Goal: Find specific page/section: Find specific page/section

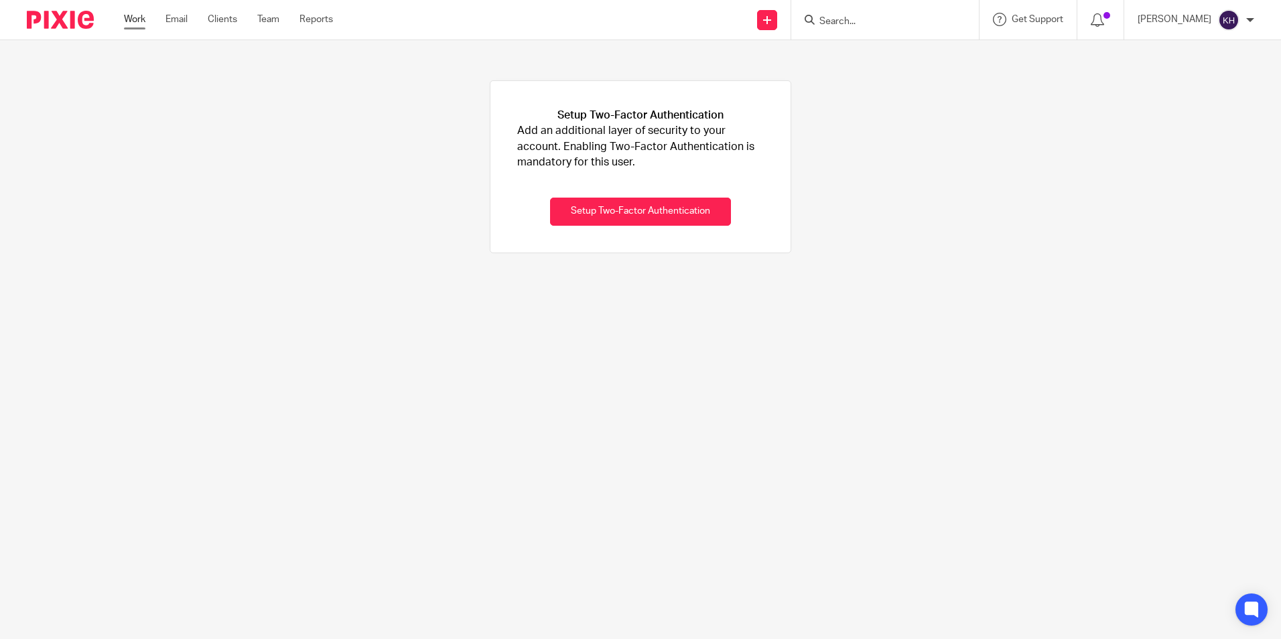
click at [139, 22] on link "Work" at bounding box center [134, 19] width 21 height 13
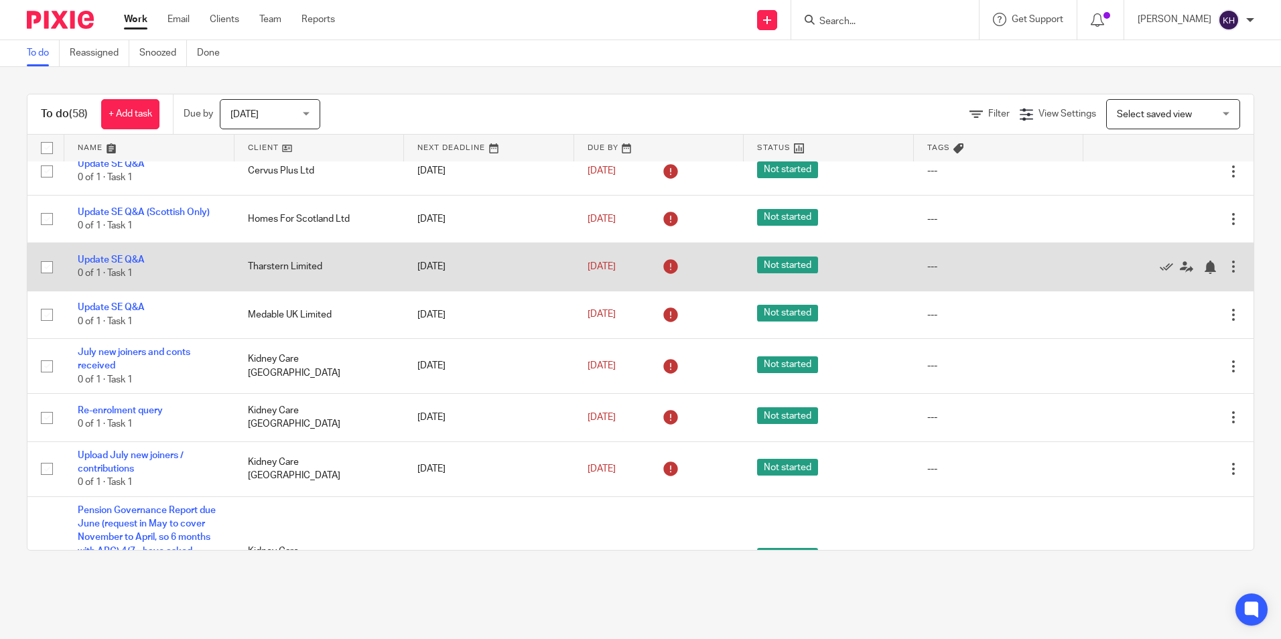
scroll to position [402, 0]
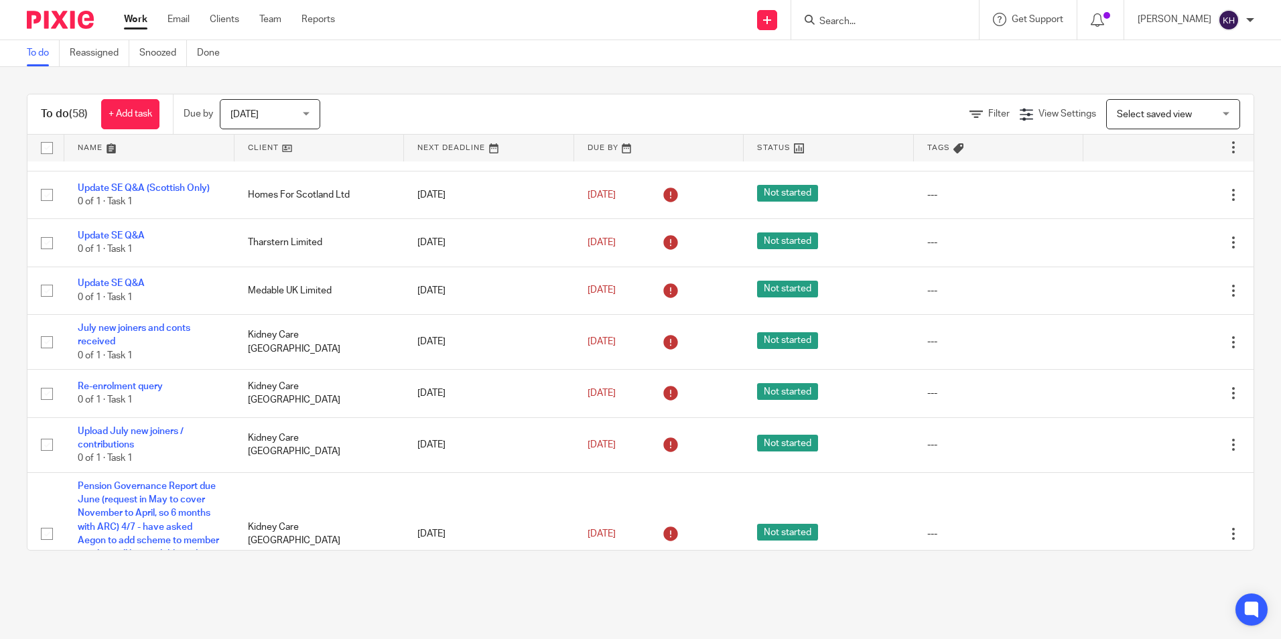
click at [861, 21] on input "Search" at bounding box center [878, 22] width 121 height 12
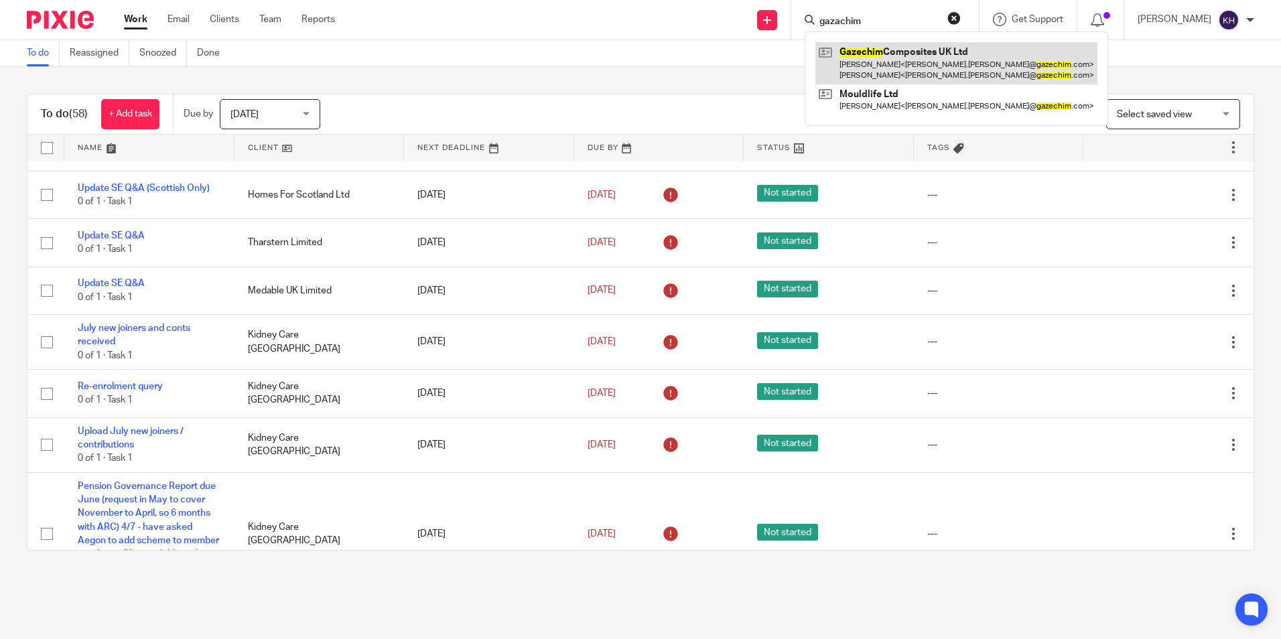
type input "gazachim"
click at [906, 68] on link at bounding box center [956, 63] width 282 height 42
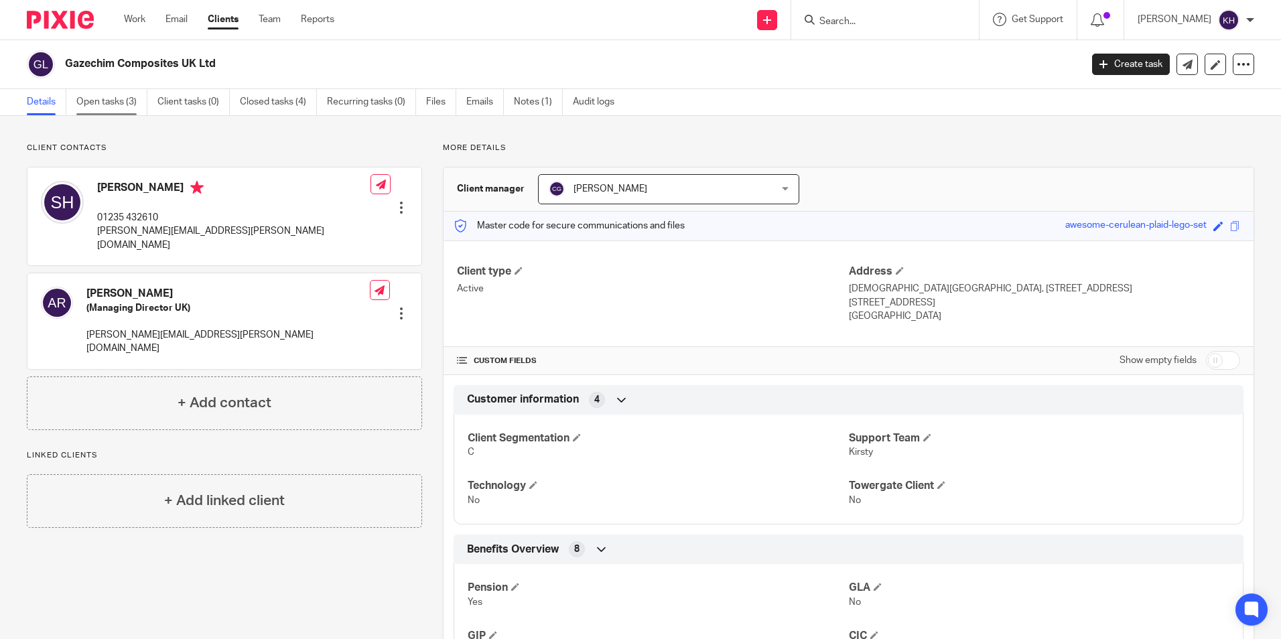
click at [110, 98] on link "Open tasks (3)" at bounding box center [111, 102] width 71 height 26
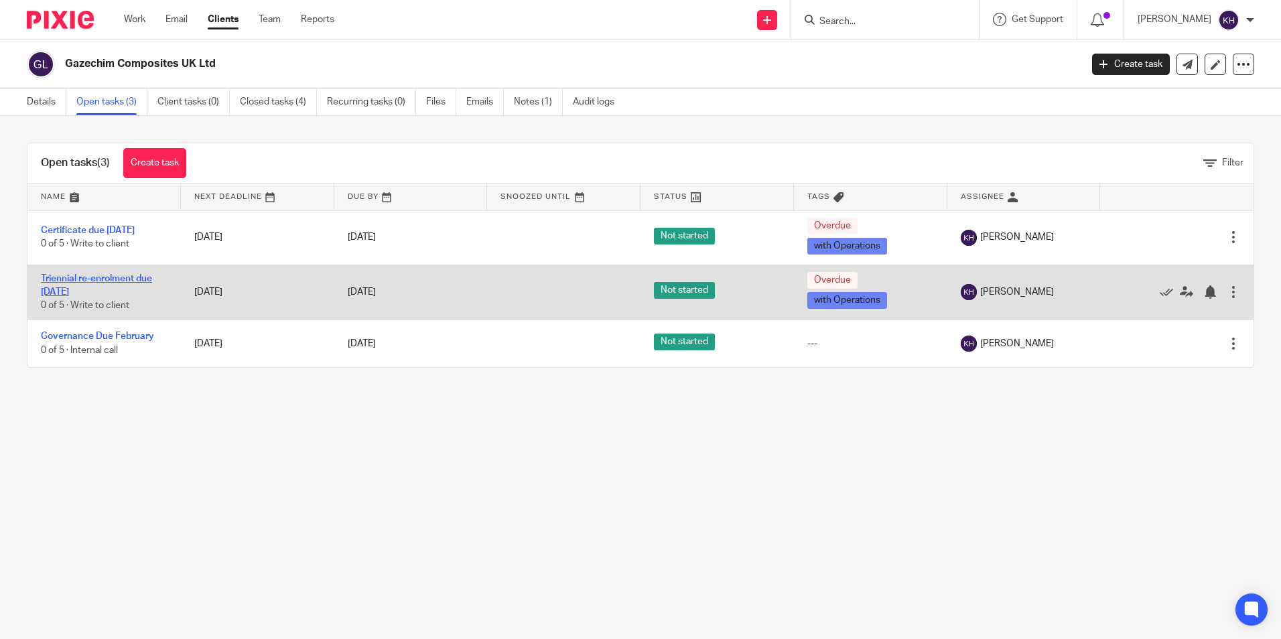
click at [75, 288] on link "Triennial re-enrolment due [DATE]" at bounding box center [96, 285] width 111 height 23
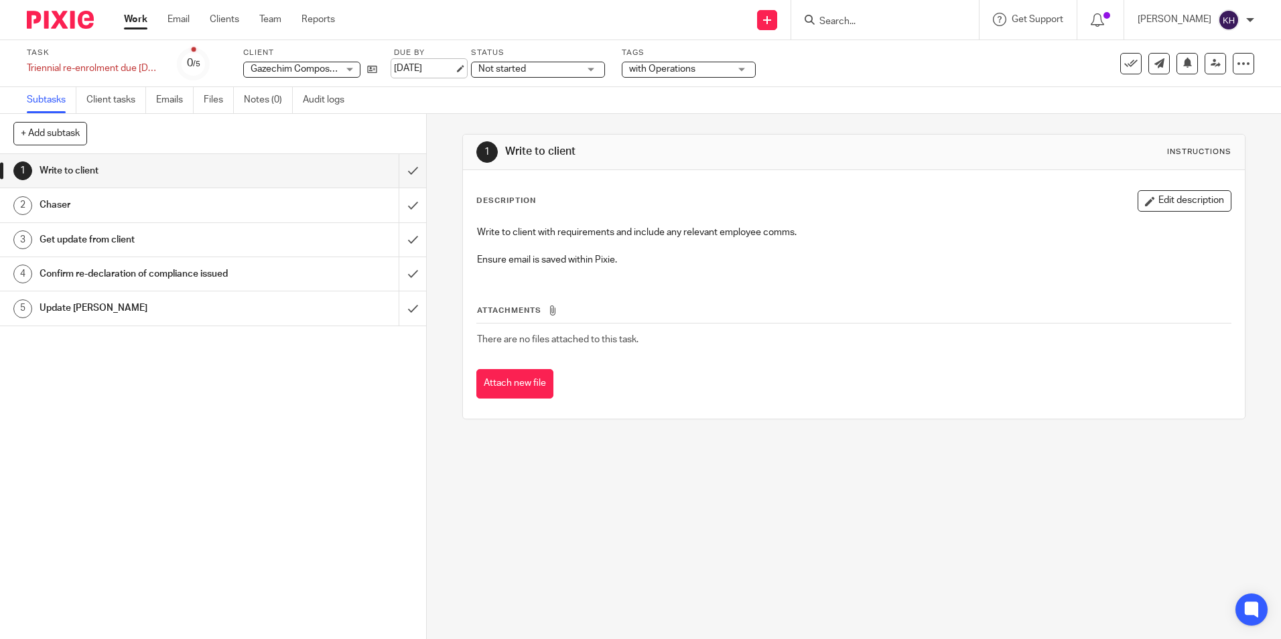
click at [426, 69] on link "[DATE]" at bounding box center [424, 69] width 60 height 14
click at [134, 17] on link "Work" at bounding box center [135, 19] width 23 height 13
